Goal: Check status: Check status

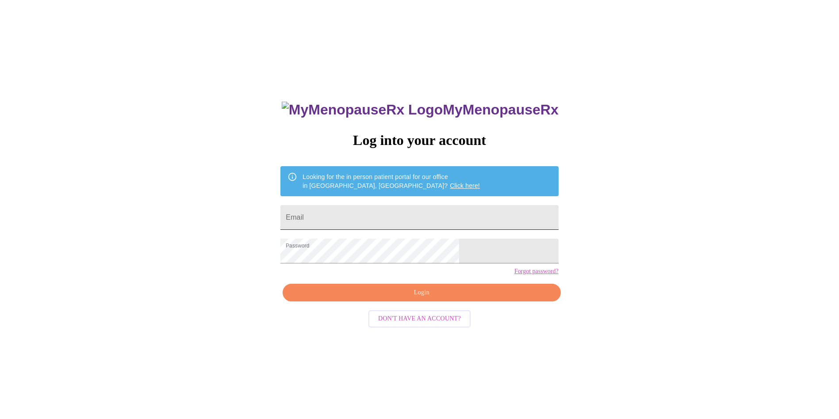
click at [471, 216] on input "Email" at bounding box center [419, 217] width 278 height 25
type input "[EMAIL_ADDRESS][DOMAIN_NAME]"
click at [461, 299] on span "Login" at bounding box center [421, 293] width 257 height 11
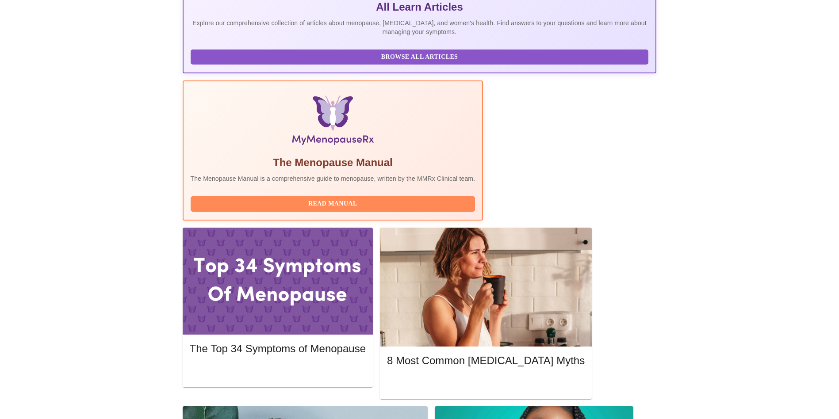
scroll to position [209, 0]
